Goal: Task Accomplishment & Management: Manage account settings

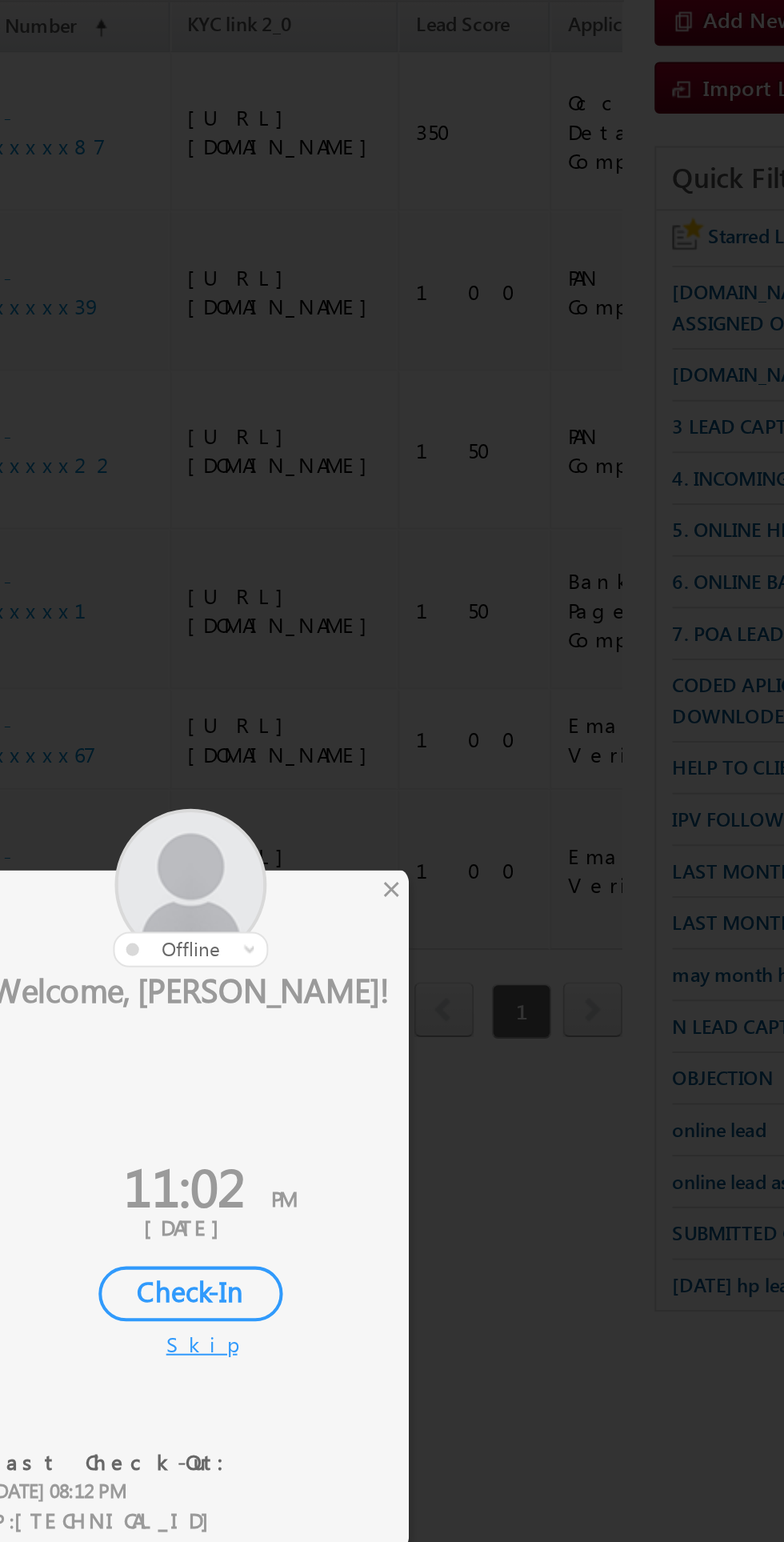
click at [462, 658] on div "×" at bounding box center [462, 657] width 17 height 18
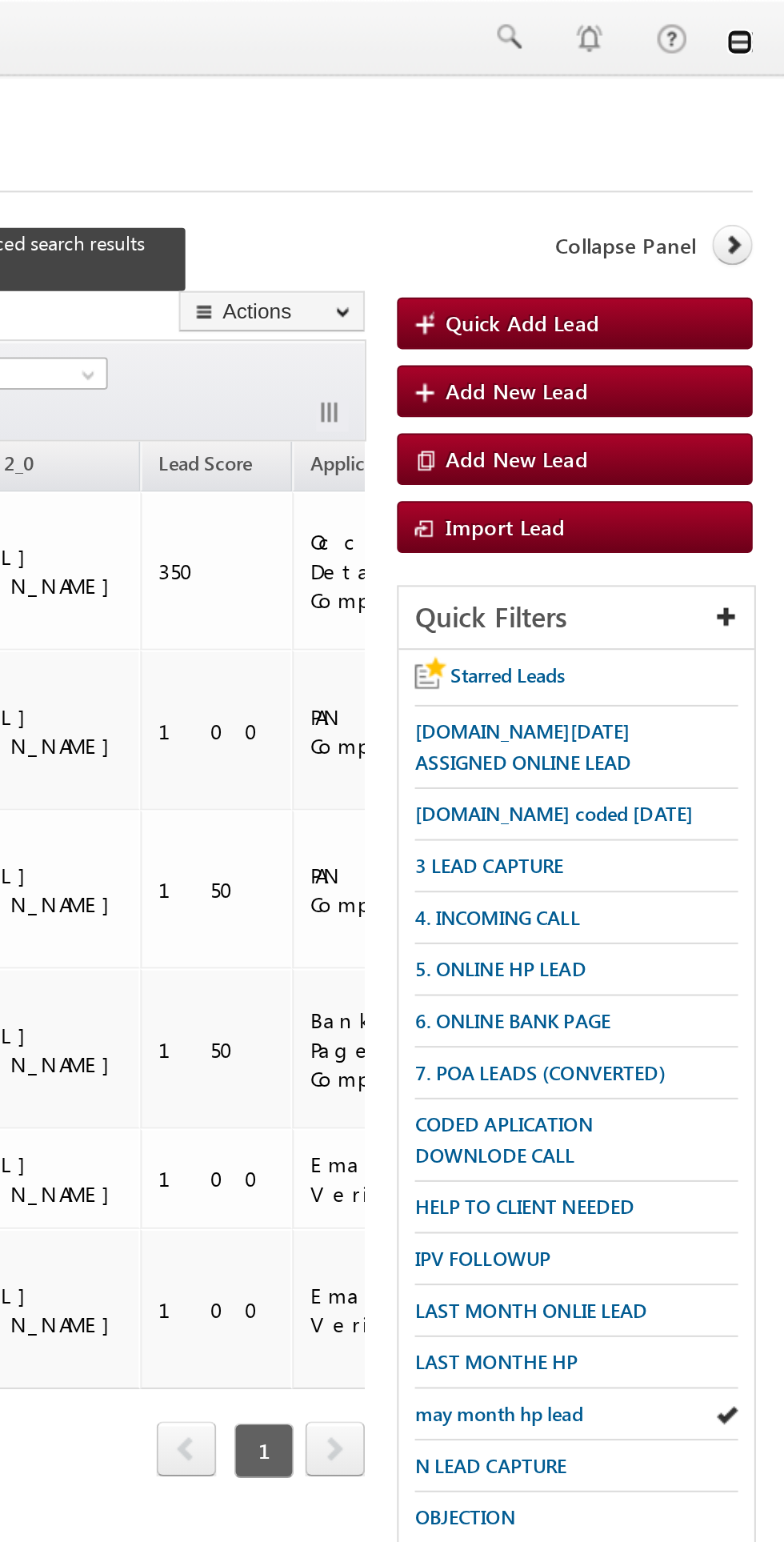
click at [762, 22] on link at bounding box center [762, 20] width 13 height 13
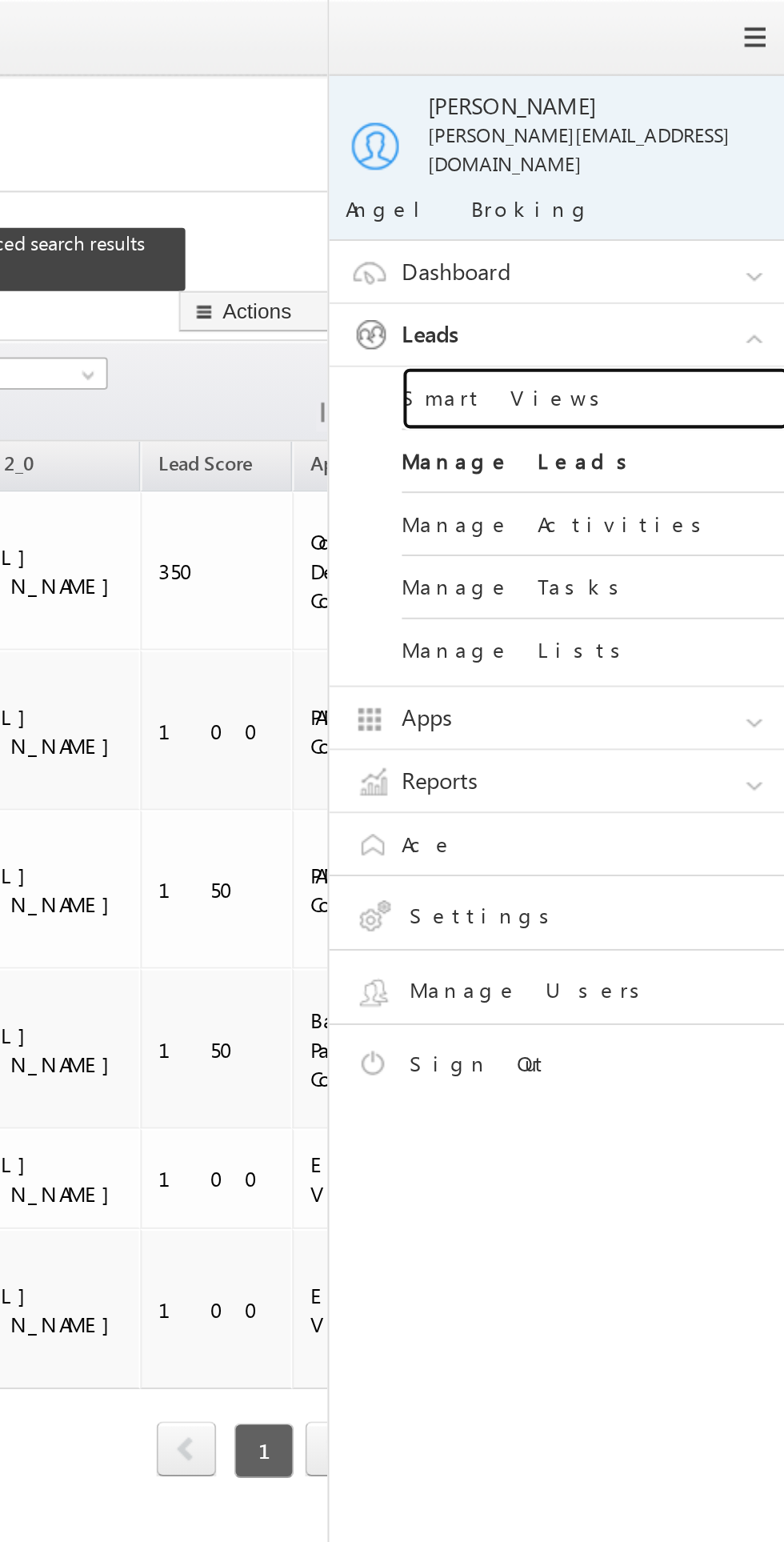
click at [669, 181] on link "Smart Views" at bounding box center [690, 197] width 193 height 32
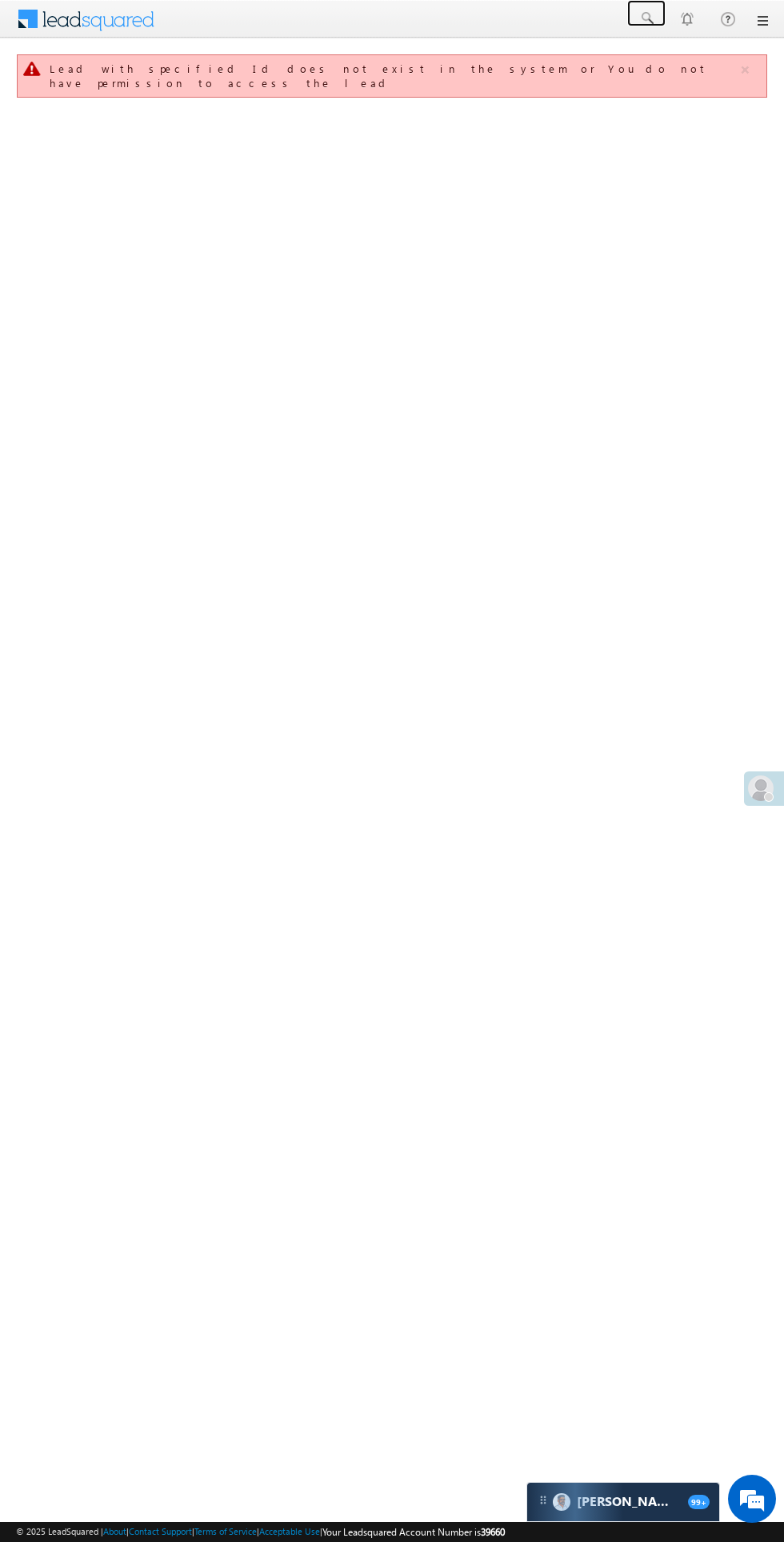
click at [646, 19] on span at bounding box center [646, 18] width 16 height 16
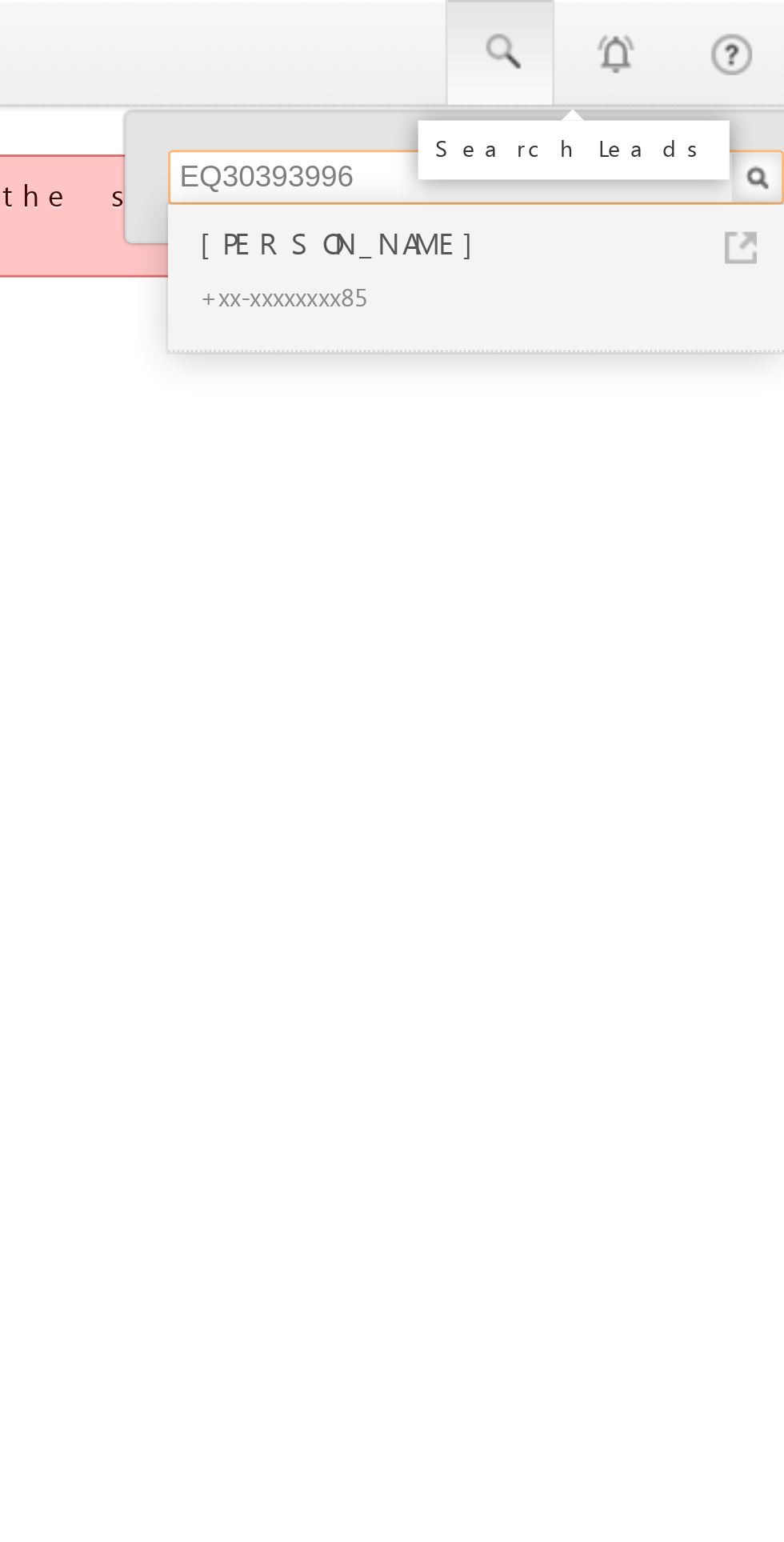
type input "EQ30393996"
click at [565, 100] on div "+xx-xxxxxxxx85" at bounding box center [644, 104] width 215 height 20
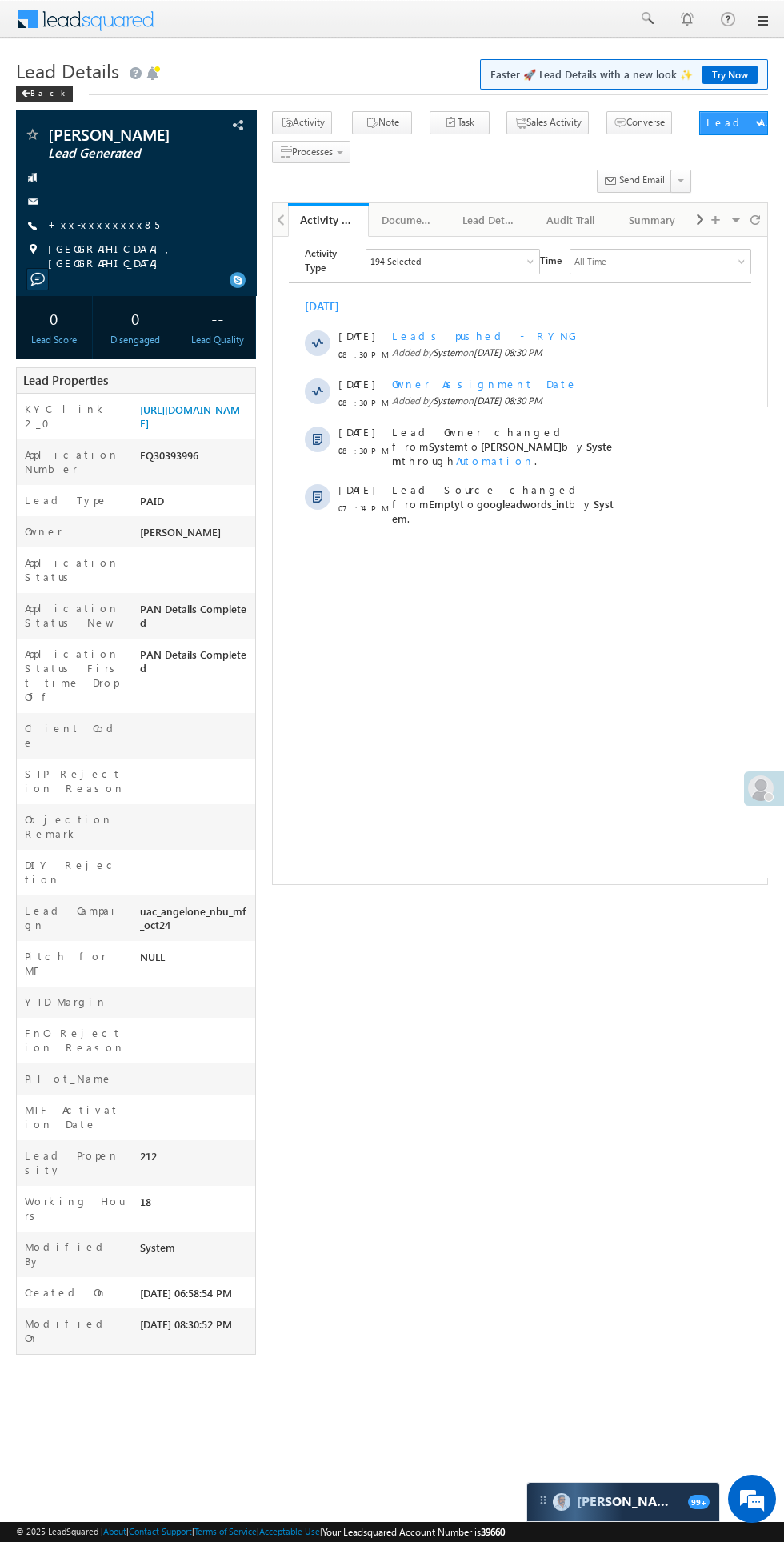
click at [93, 231] on link "+xx-xxxxxxxx85" at bounding box center [104, 224] width 112 height 14
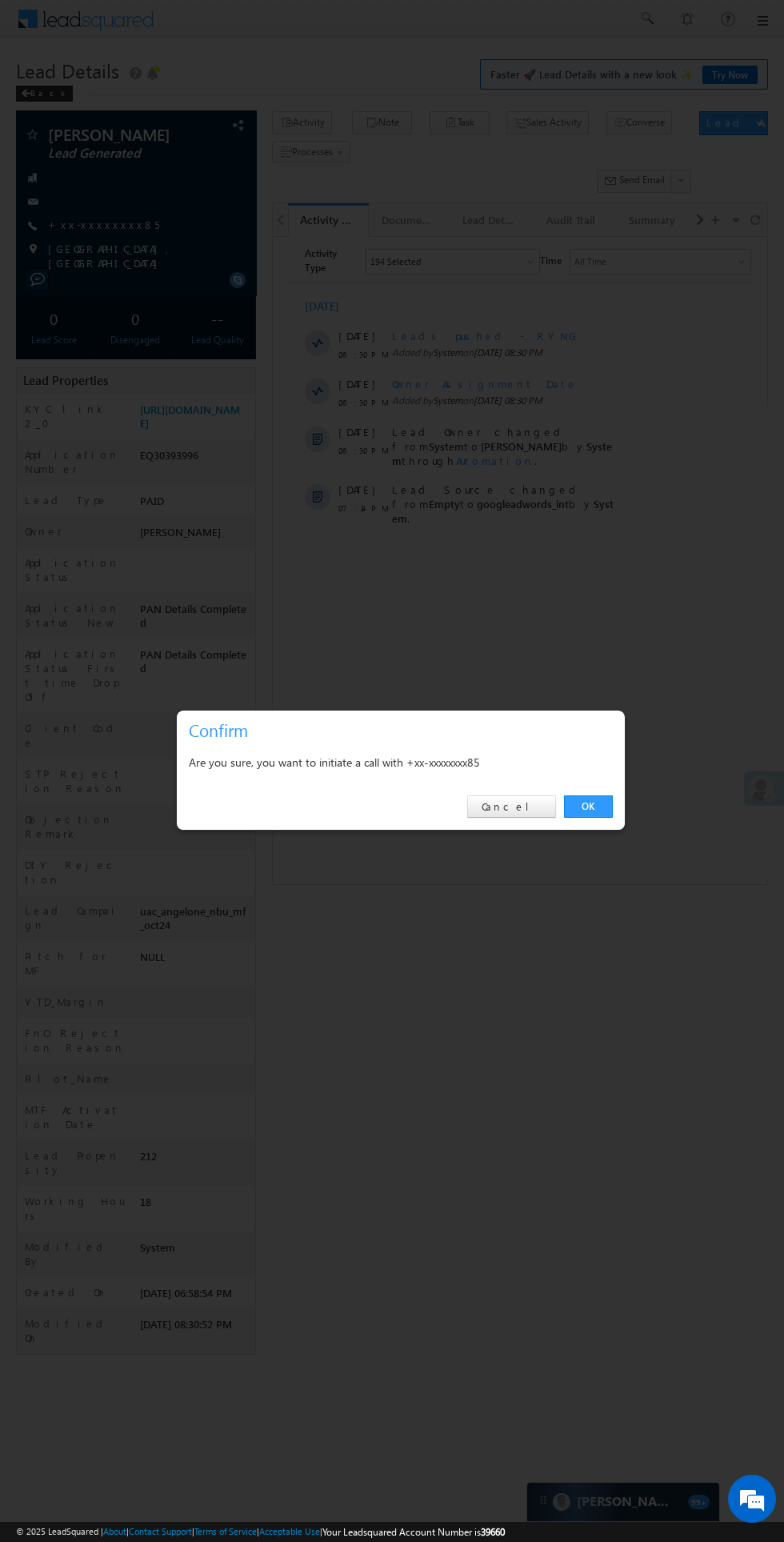
click at [589, 806] on link "OK" at bounding box center [589, 806] width 48 height 22
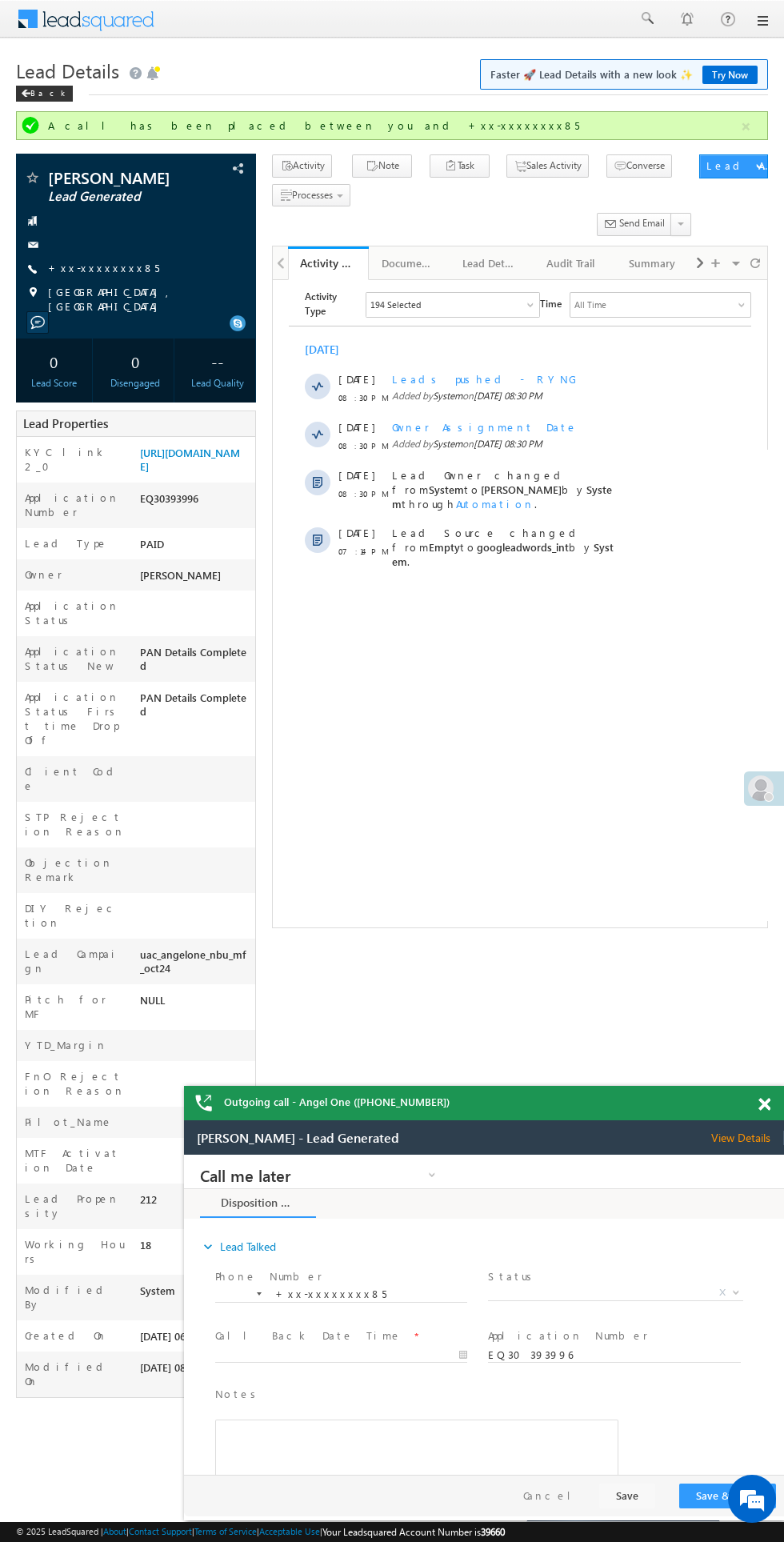
click at [618, 1293] on span "X" at bounding box center [616, 1293] width 255 height 16
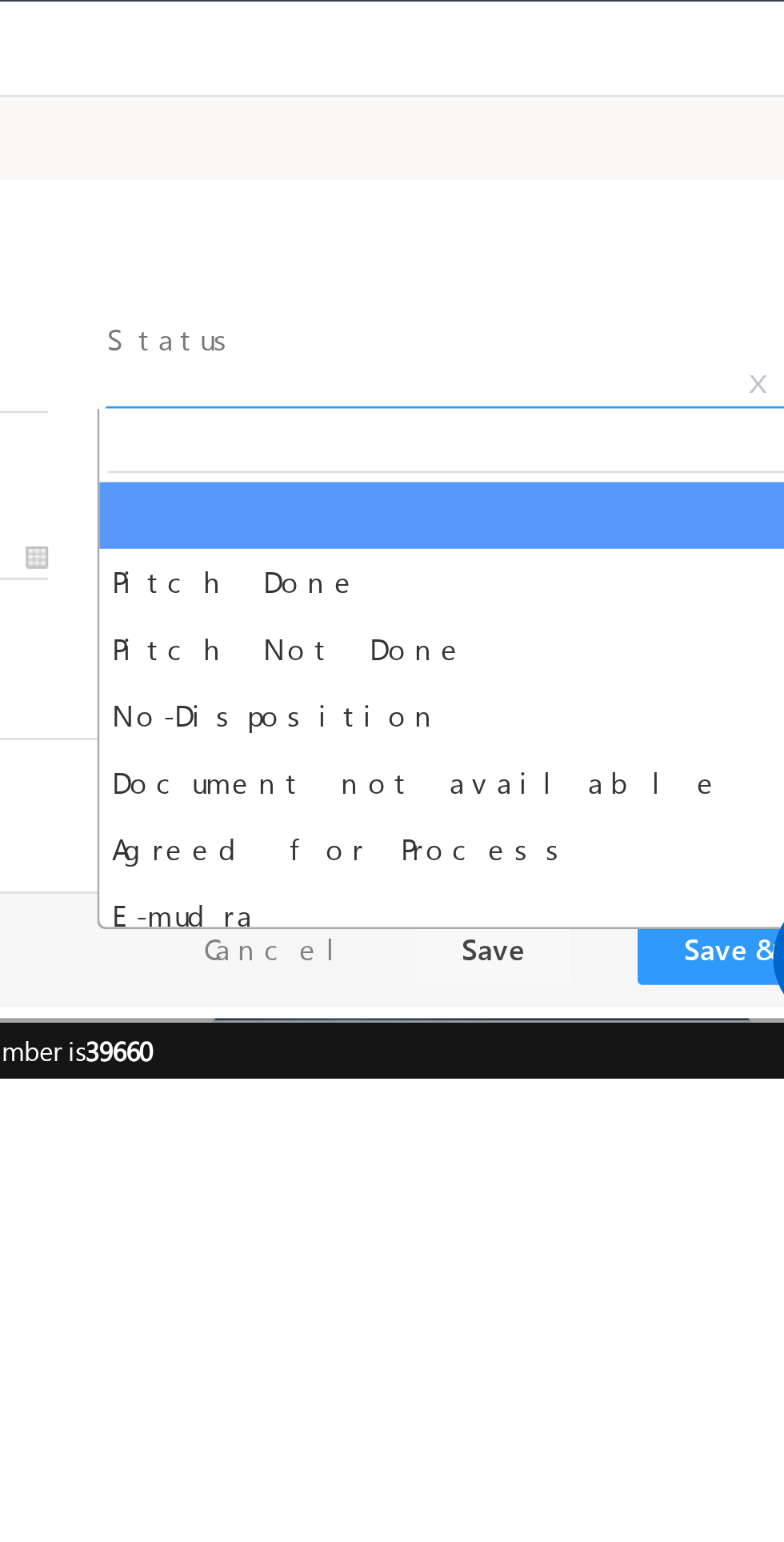
select select "Pitch Not Done"
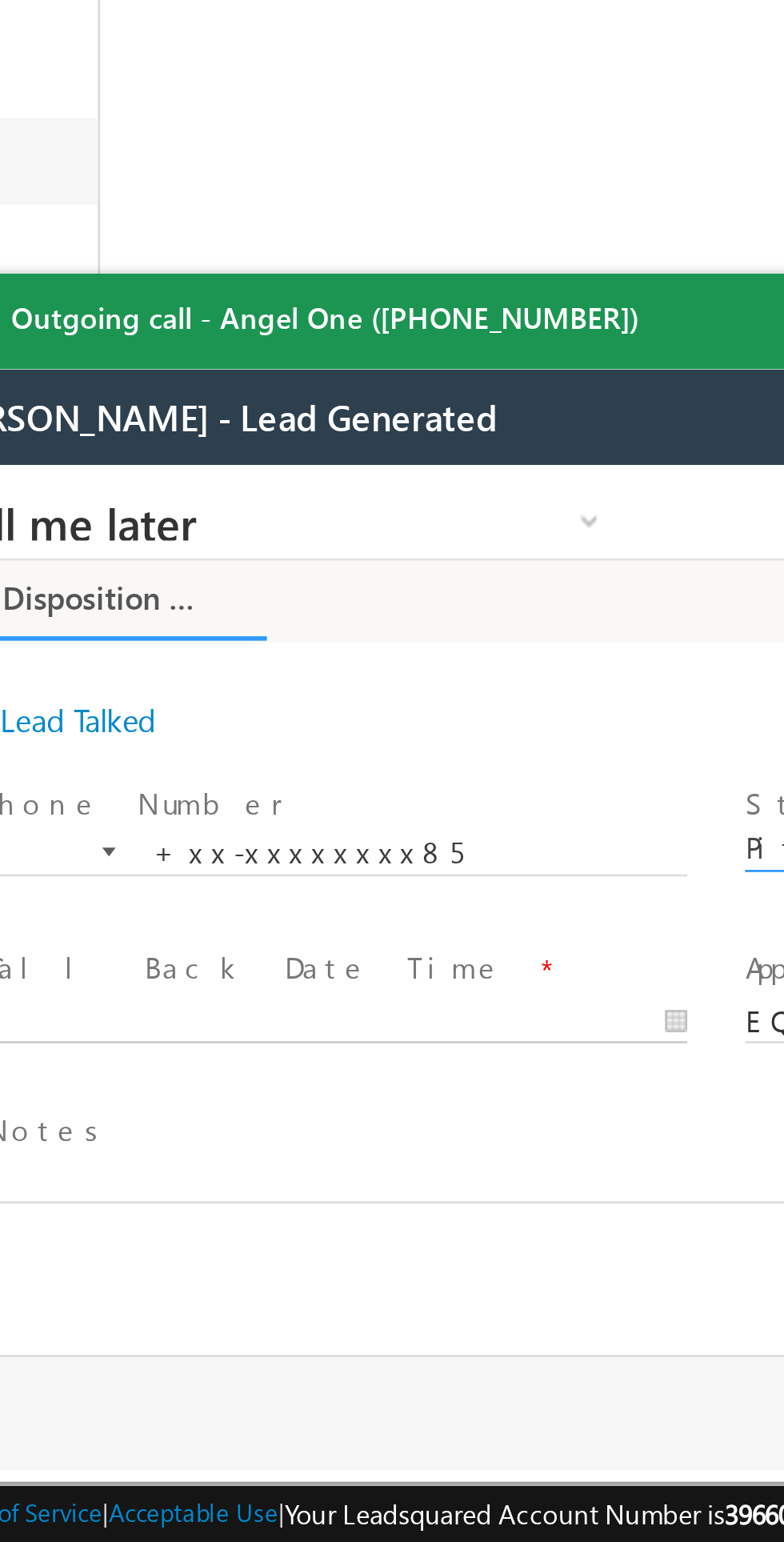
click at [33, 666] on body "Call me later Cross Sell Customer Drop-off reasons Language Barrier Not Interes…" at bounding box center [199, 625] width 600 height 320
type input "10/11/25 11:05 PM"
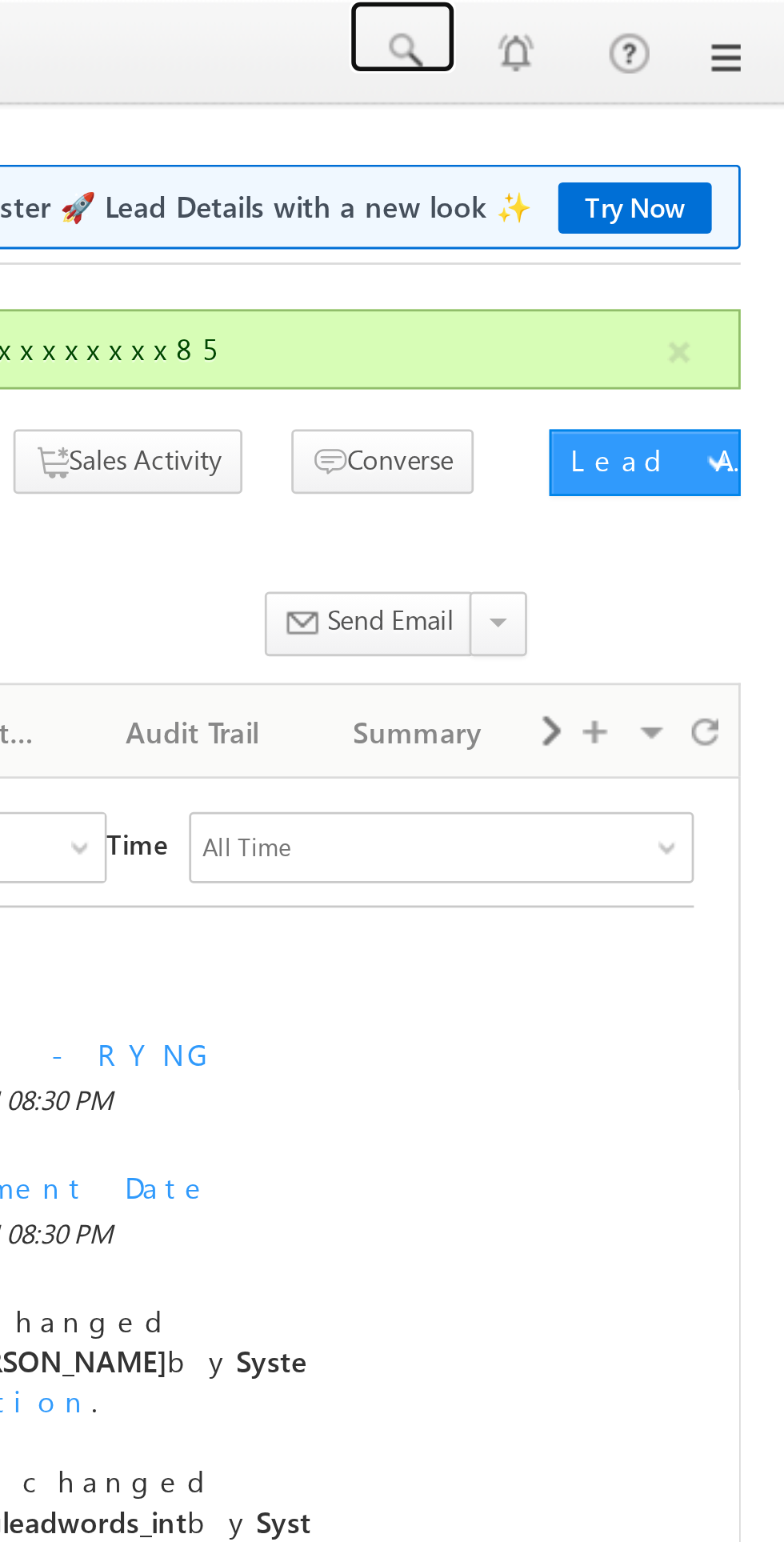
click at [647, 20] on span at bounding box center [646, 18] width 16 height 16
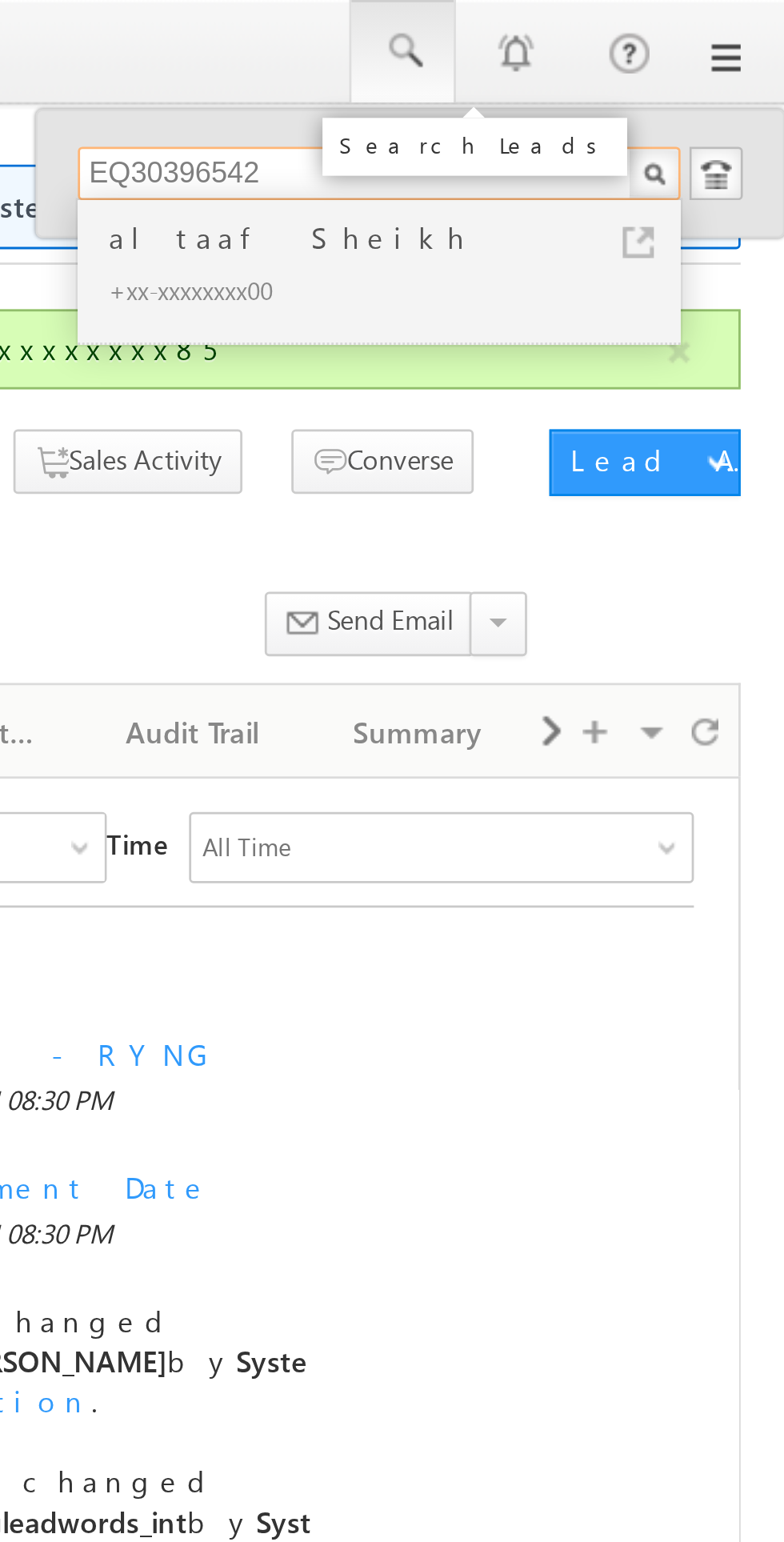
type input "EQ30396542"
click at [576, 97] on div "+xx-xxxxxxxx00" at bounding box center [644, 104] width 215 height 20
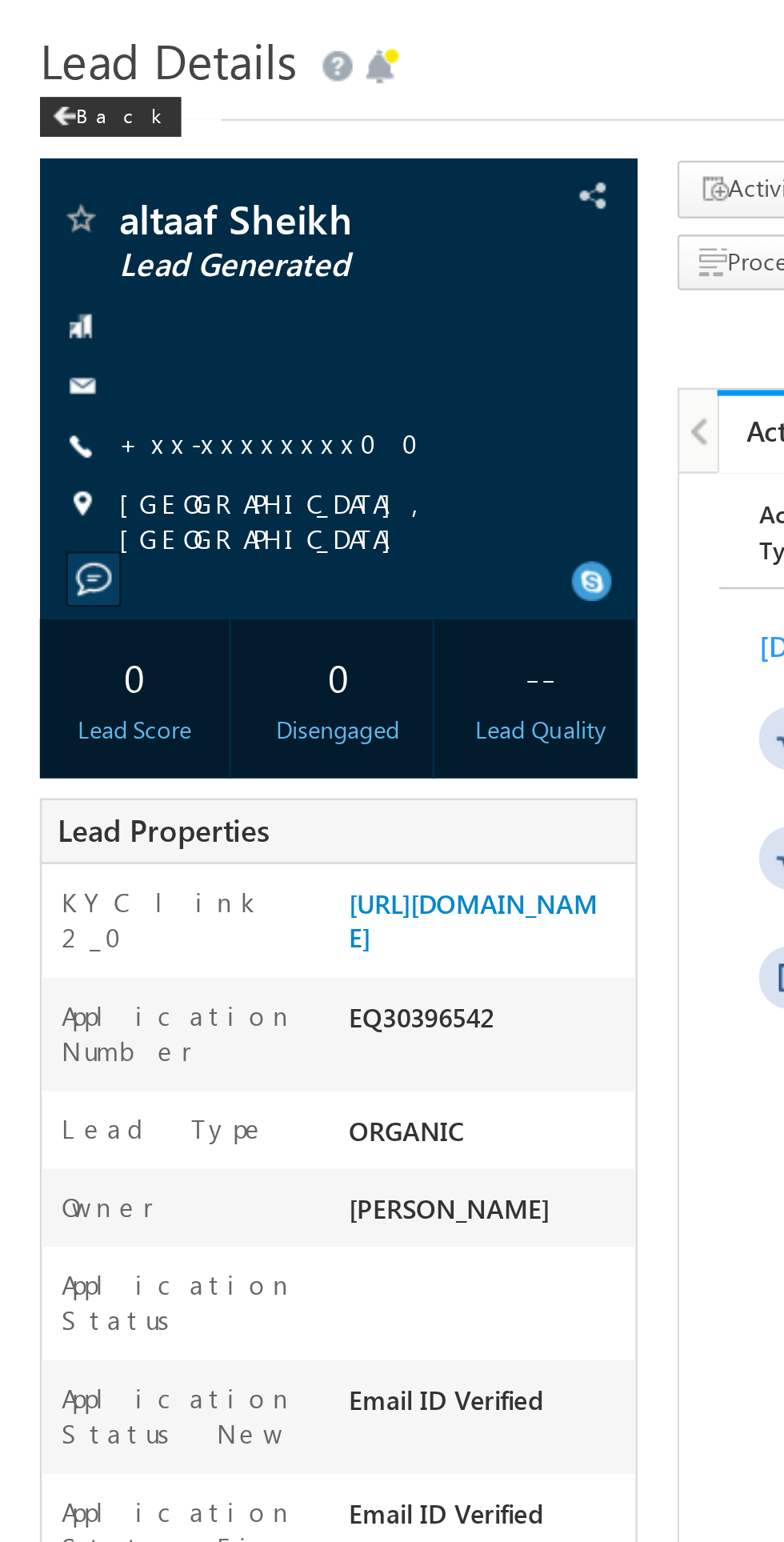
click at [95, 229] on link "+xx-xxxxxxxx00" at bounding box center [113, 224] width 130 height 14
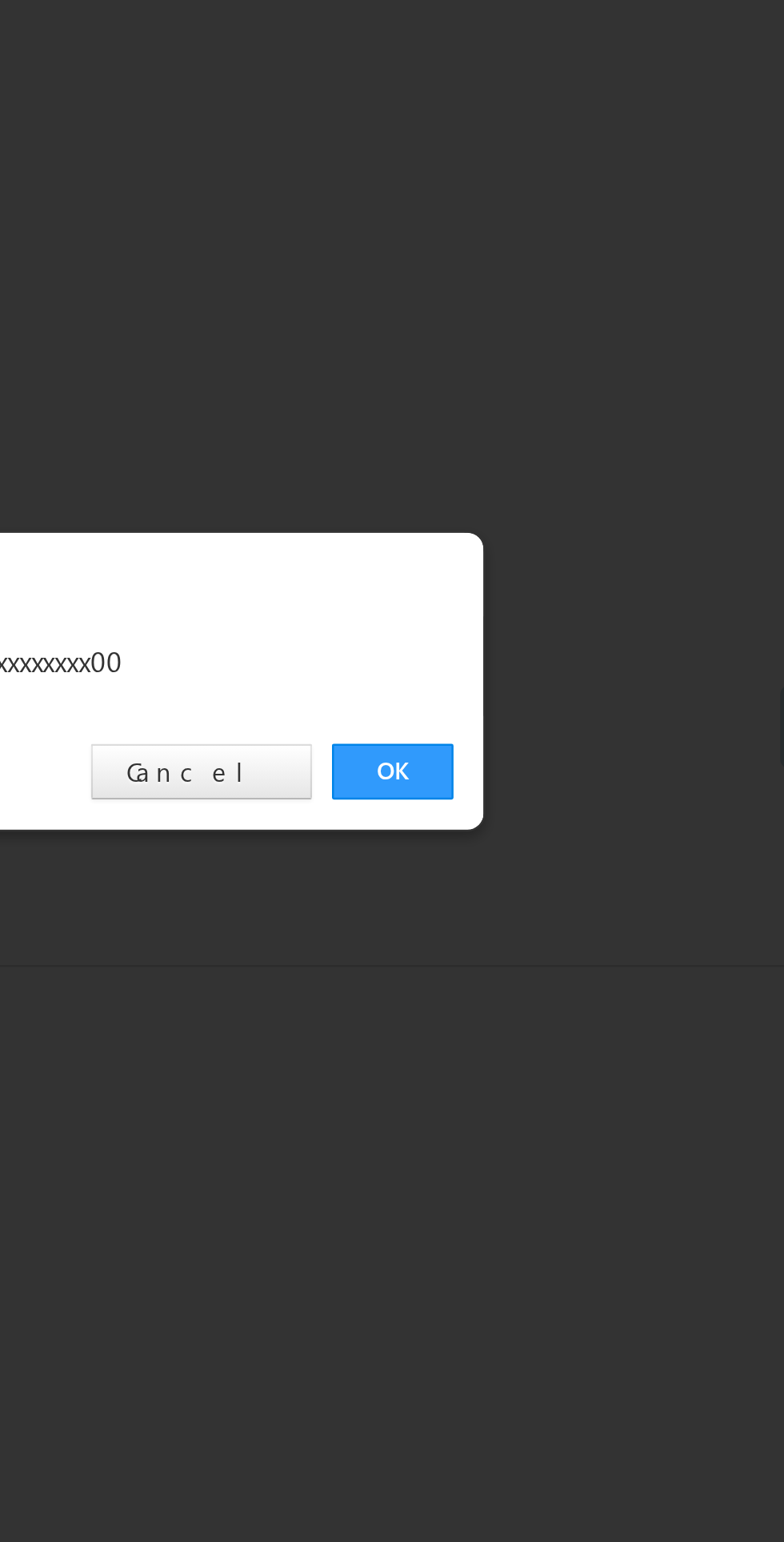
click at [590, 807] on link "OK" at bounding box center [589, 806] width 48 height 22
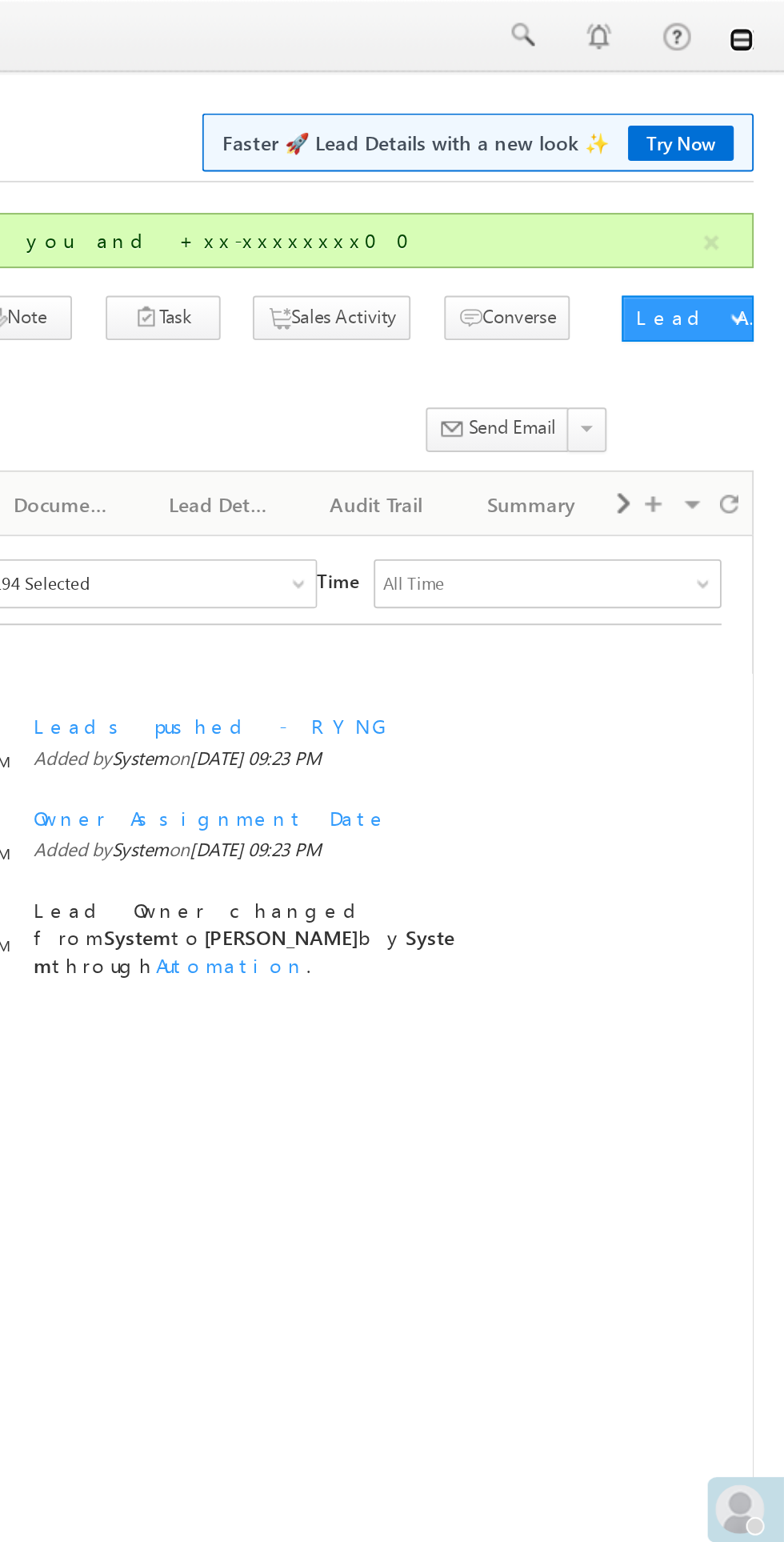
click at [759, 20] on link at bounding box center [762, 20] width 13 height 13
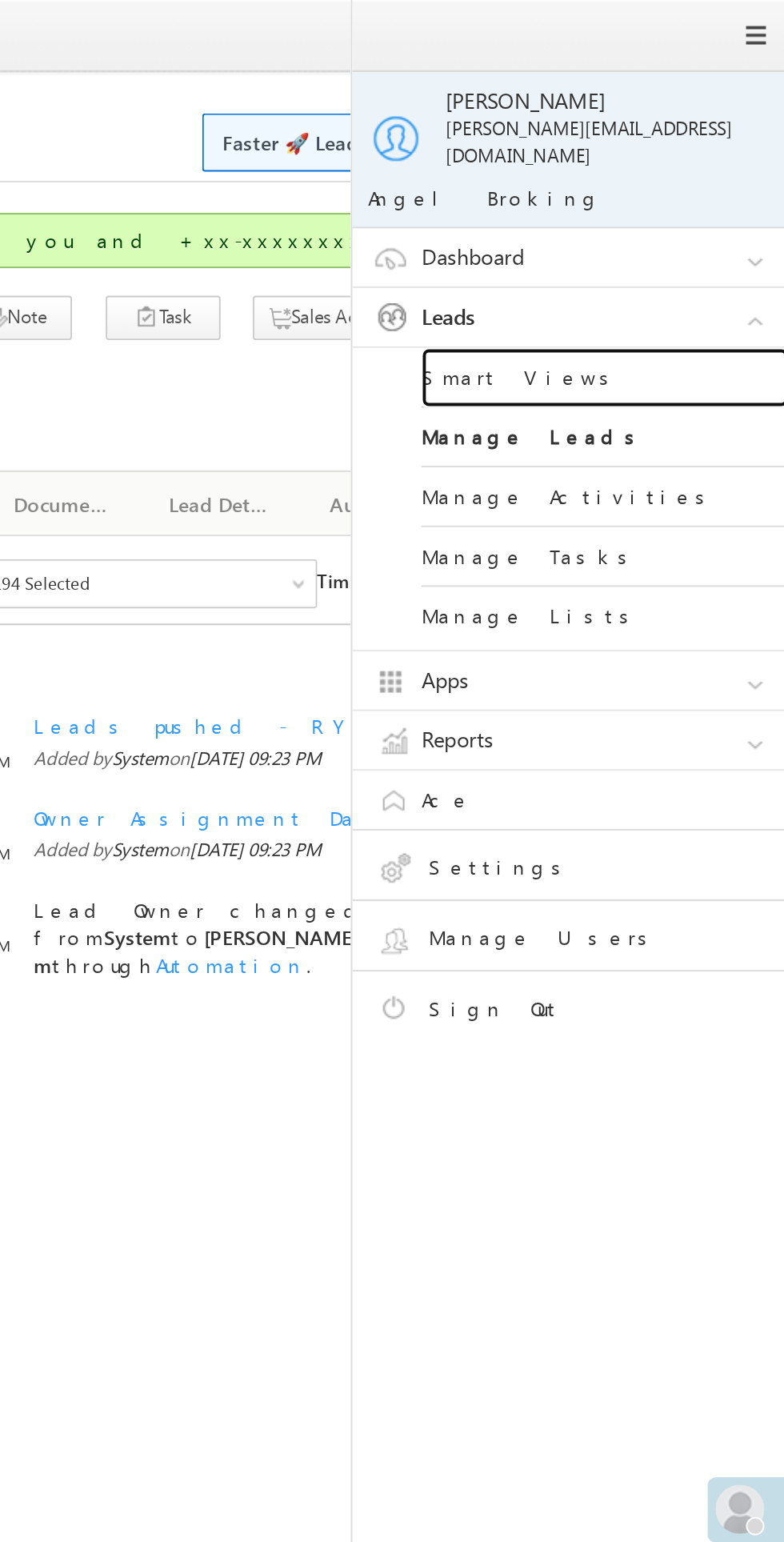
click at [634, 181] on link "Smart Views" at bounding box center [690, 197] width 193 height 32
